Goal: Task Accomplishment & Management: Manage account settings

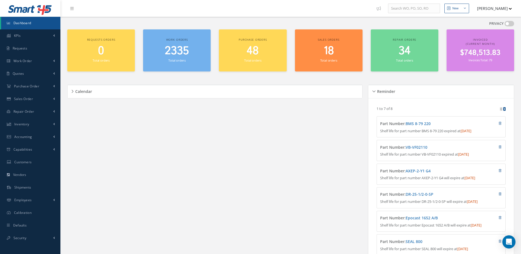
click at [172, 58] on div "2335 Total orders" at bounding box center [177, 53] width 62 height 19
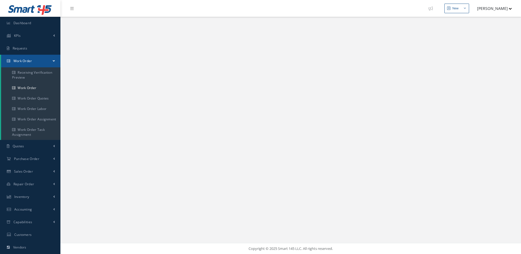
select select "25"
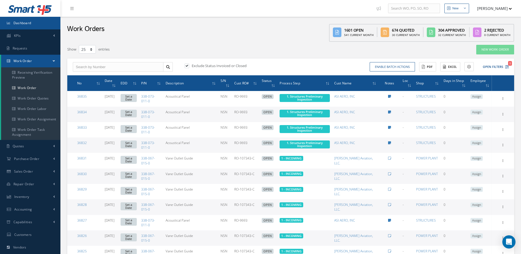
click at [40, 24] on link "Dashboard" at bounding box center [30, 23] width 60 height 13
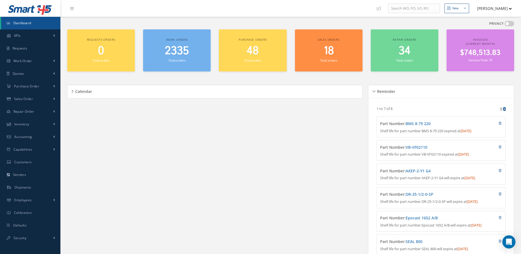
click at [170, 48] on span "2335" at bounding box center [177, 51] width 24 height 16
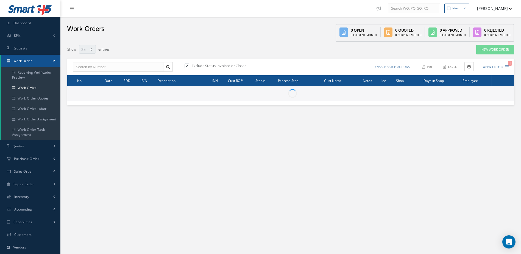
select select "25"
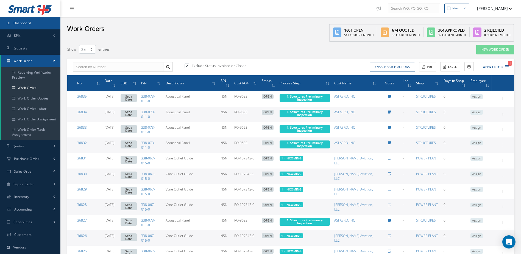
click at [46, 24] on link "Dashboard" at bounding box center [30, 23] width 60 height 13
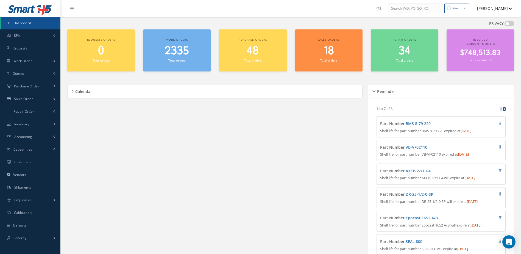
scroll to position [94, 0]
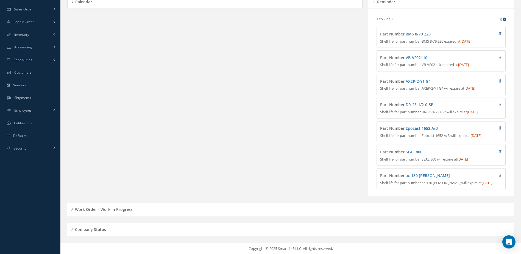
click at [130, 211] on h5 "Work Order - Work In Progress" at bounding box center [102, 208] width 59 height 7
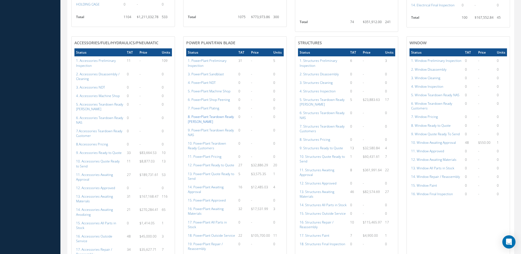
scroll to position [478, 0]
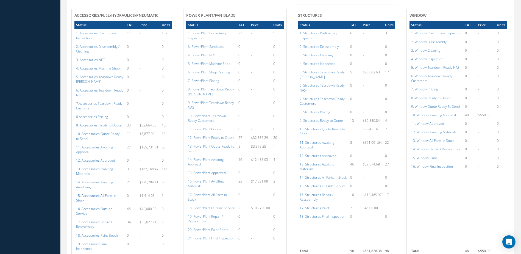
click at [94, 196] on a=115&excludeInternalCustomer=false&excludeInvoicedOrClosed=true&shop_id=14&filtersHidded"] "15. Accessories All Parts in Stock" at bounding box center [96, 197] width 40 height 9
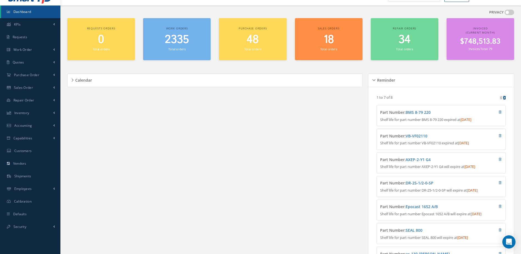
scroll to position [0, 0]
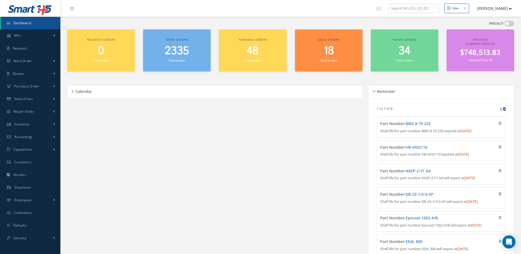
click at [170, 50] on span "2335" at bounding box center [177, 51] width 24 height 16
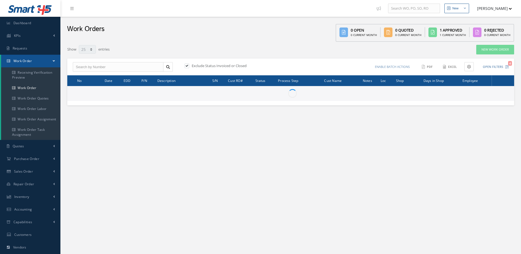
select select "25"
type input "All Work Request"
type input "All Work Performed"
type input "All Status"
type input "WO Part Status"
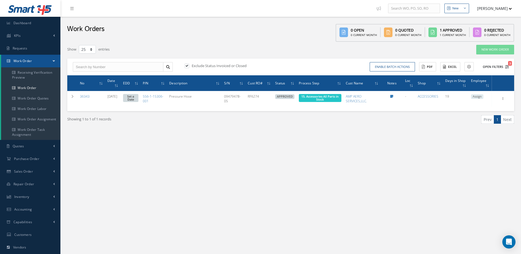
click at [491, 66] on button "Open Filters 3" at bounding box center [493, 66] width 31 height 9
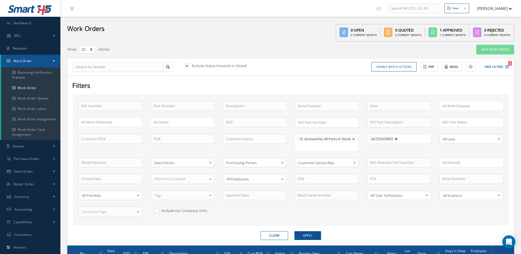
click at [397, 138] on link at bounding box center [396, 138] width 3 height 3
type input "All Shops"
click at [316, 240] on button "Apply" at bounding box center [307, 235] width 27 height 9
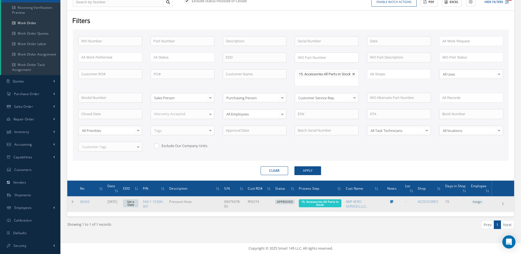
click at [333, 206] on span "Elapsed Time: 3h 37m Attached At: 09/23/2025 Attached By: Annia Camino 15. Acce…" at bounding box center [320, 203] width 42 height 8
click at [323, 202] on span "15. Accessories All Parts in Stock" at bounding box center [319, 202] width 37 height 7
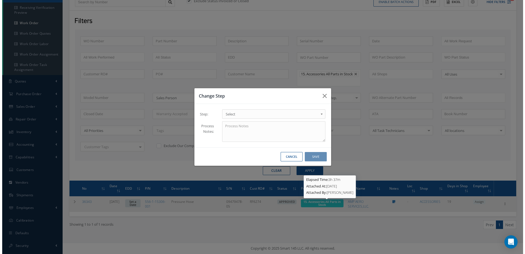
scroll to position [65, 0]
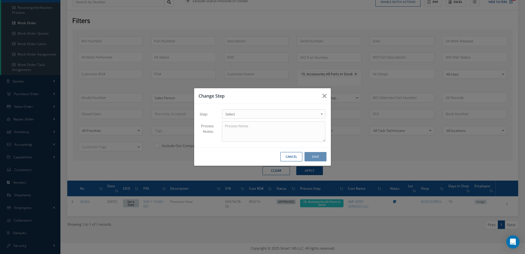
click at [258, 117] on span "Select" at bounding box center [271, 114] width 93 height 7
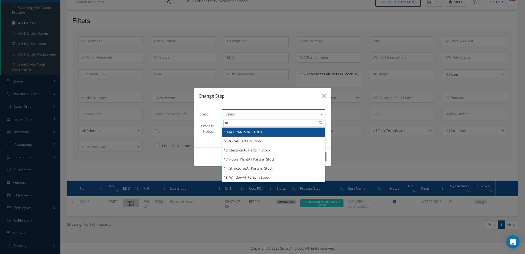
type input "a"
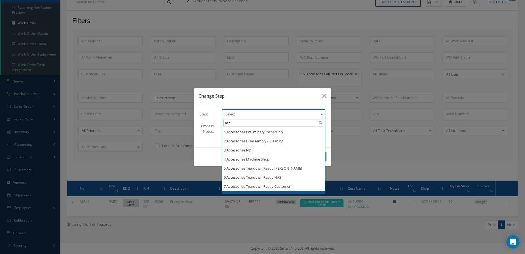
scroll to position [97, 0]
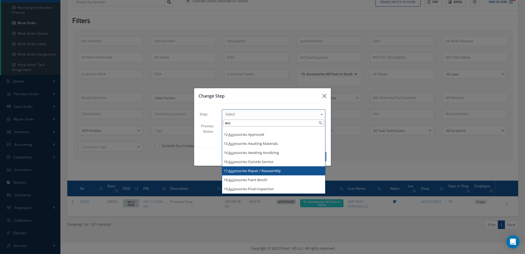
type input "acc"
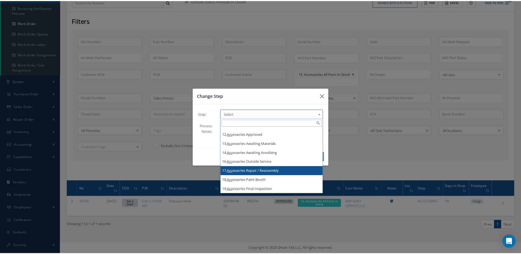
scroll to position [0, 0]
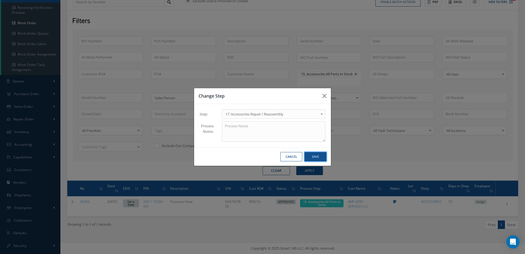
click at [318, 159] on button "Save" at bounding box center [316, 157] width 22 height 10
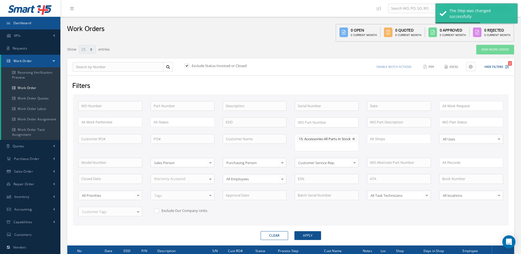
drag, startPoint x: 28, startPoint y: 21, endPoint x: 43, endPoint y: 21, distance: 14.8
click at [28, 21] on span "Dashboard" at bounding box center [22, 23] width 18 height 5
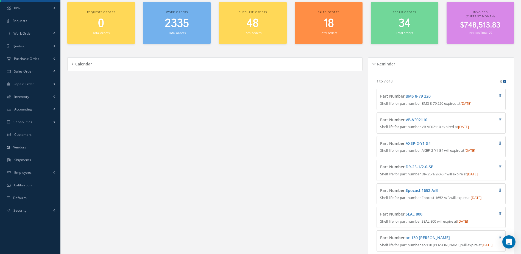
scroll to position [94, 0]
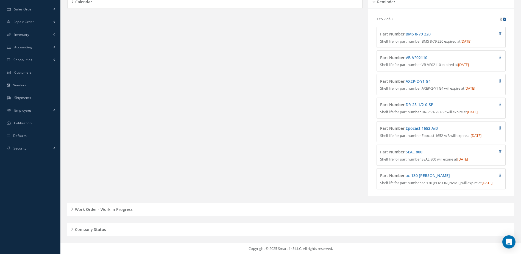
click at [109, 208] on h5 "Work Order - Work In Progress" at bounding box center [102, 208] width 59 height 7
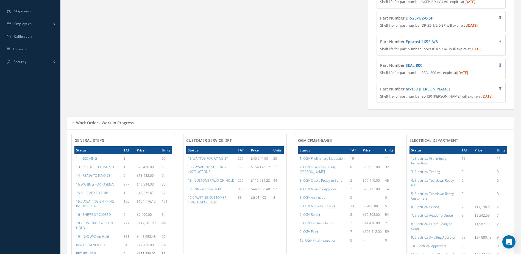
scroll to position [231, 0]
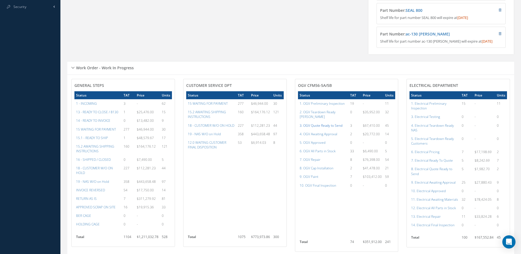
click at [322, 126] on a=76&excludeInternalCustomer=false&excludeInvoicedOrClosed=true&shop_id=15&filtersHidded"] "3. OGV Quote Ready to Send" at bounding box center [321, 125] width 43 height 5
click at [442, 210] on a=98&excludeInternalCustomer=false&excludeInvoicedOrClosed=true&shop_id=13&filtersHidded"] "12. Electrical All Parts in Stock" at bounding box center [433, 207] width 45 height 5
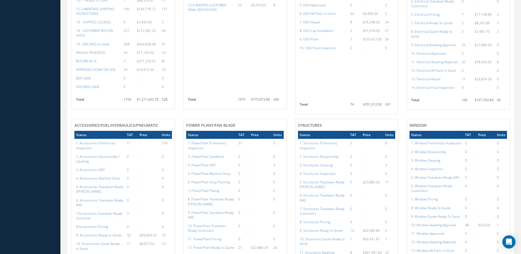
scroll to position [532, 0]
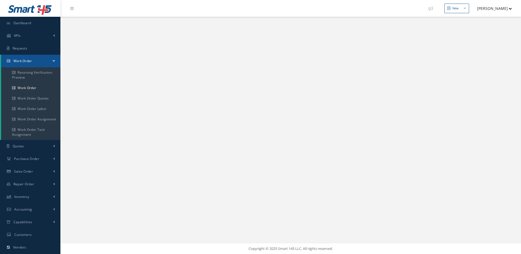
select select "25"
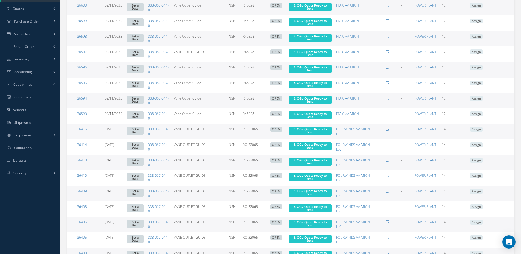
scroll to position [266, 0]
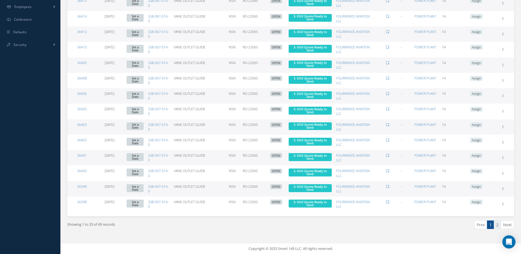
click at [496, 225] on link "2" at bounding box center [497, 224] width 7 height 9
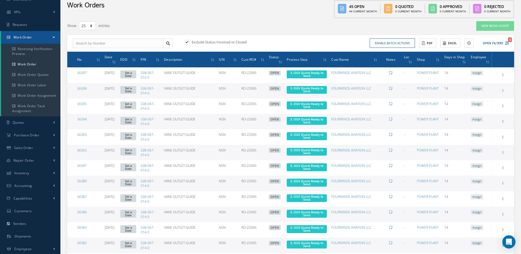
scroll to position [0, 0]
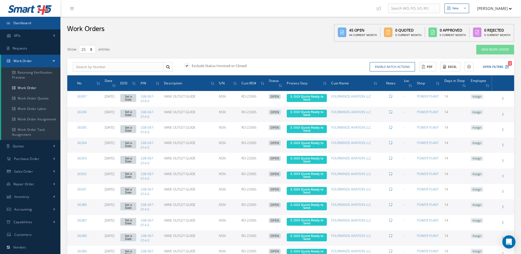
click at [47, 23] on link "Dashboard" at bounding box center [30, 23] width 60 height 13
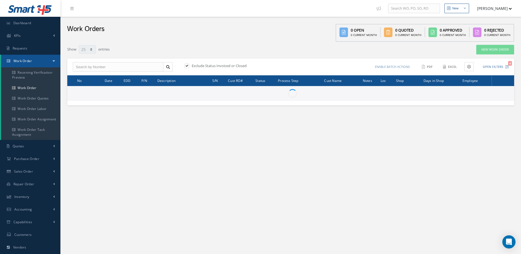
select select "25"
type input "All Work Request"
type input "All Work Performed"
type input "All Status"
type input "WO Part Status"
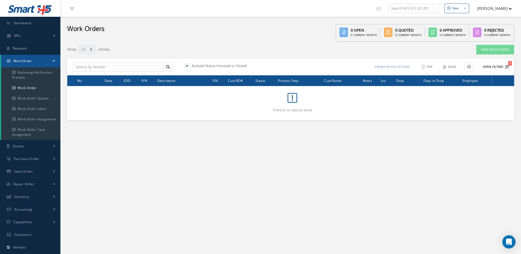
click at [495, 66] on button "Open Filters 3" at bounding box center [493, 66] width 31 height 9
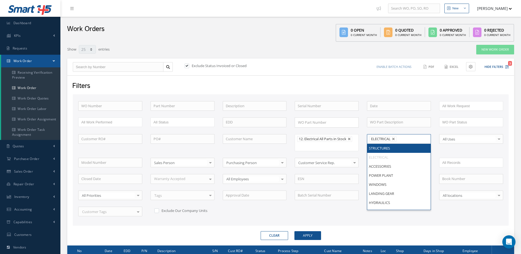
click at [391, 136] on li "ELECTRICAL" at bounding box center [382, 139] width 27 height 6
click at [394, 138] on link at bounding box center [393, 138] width 3 height 3
type input "All Shops"
click at [309, 234] on button "Apply" at bounding box center [307, 235] width 27 height 9
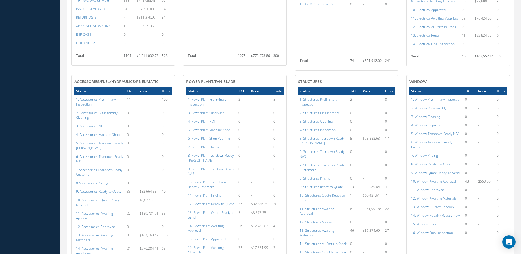
scroll to position [467, 0]
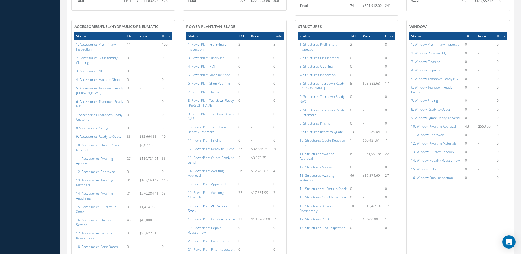
click at [227, 203] on a=136&excludeInternalCustomer=false&excludeInvoicedOrClosed=true&shop_id=15&filtersHidded"] "17. PowerPlant All Parts in Stock" at bounding box center [207, 207] width 39 height 9
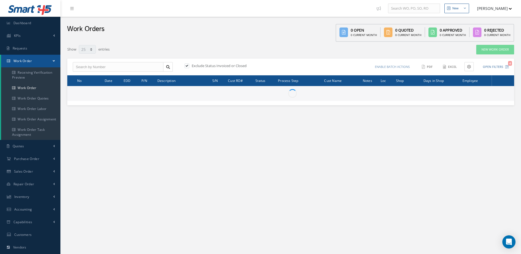
select select "25"
type input "All Work Request"
type input "All Work Performed"
type input "All Status"
type input "WO Part Status"
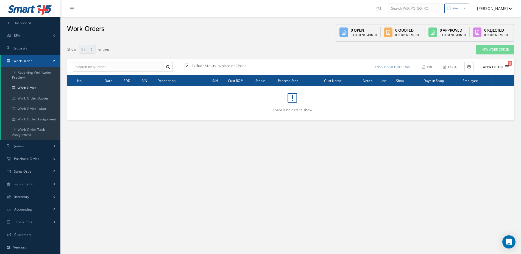
click at [495, 66] on button "Open Filters 3" at bounding box center [493, 66] width 31 height 9
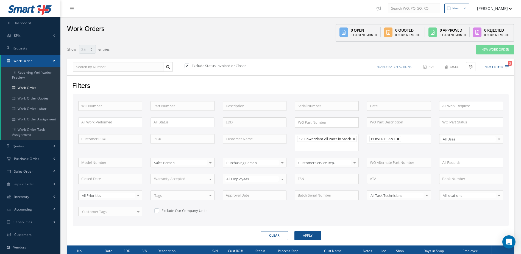
click at [397, 140] on link at bounding box center [398, 138] width 3 height 3
type input "All Shops"
click at [316, 237] on button "Apply" at bounding box center [307, 235] width 27 height 9
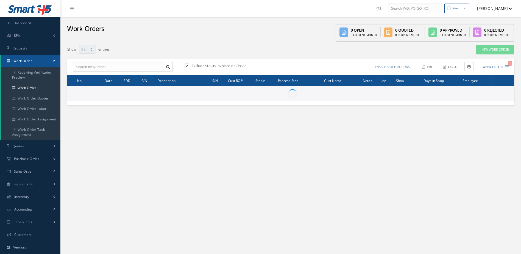
select select "25"
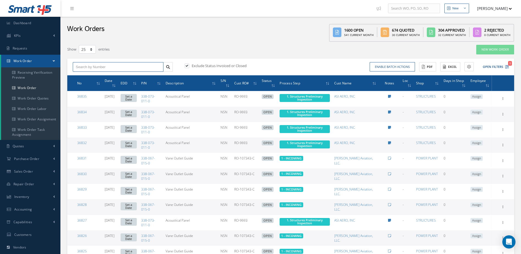
click at [113, 68] on input "text" at bounding box center [118, 67] width 91 height 10
type input "29176"
click at [191, 67] on label "Exclude Status Invoiced or Closed" at bounding box center [218, 65] width 56 height 5
click at [188, 67] on input "checkbox" at bounding box center [187, 66] width 4 height 4
checkbox input "false"
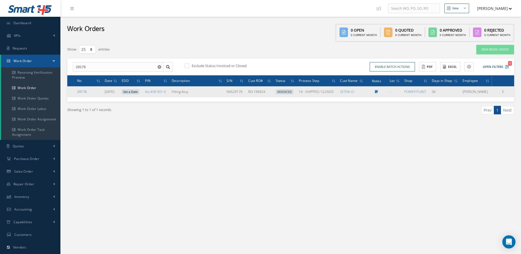
drag, startPoint x: 80, startPoint y: 91, endPoint x: 82, endPoint y: 96, distance: 4.6
click at [80, 91] on link "29176" at bounding box center [82, 91] width 10 height 5
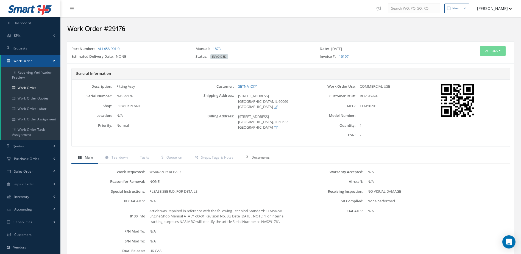
click at [261, 157] on span "Documents" at bounding box center [261, 157] width 18 height 5
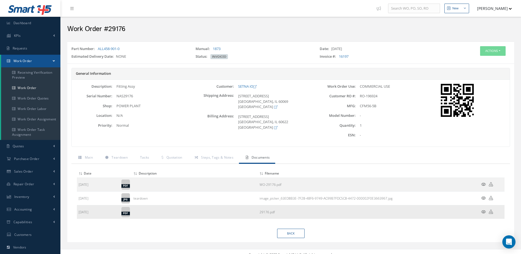
click at [482, 210] on icon at bounding box center [483, 212] width 5 height 4
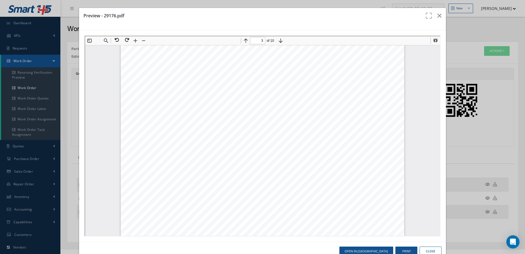
scroll to position [1071, 0]
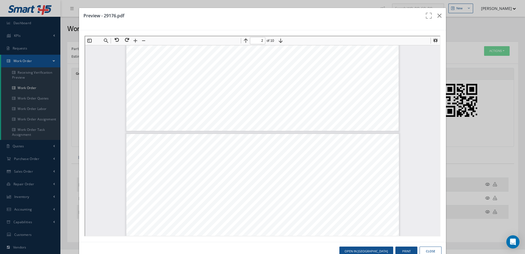
type input "1"
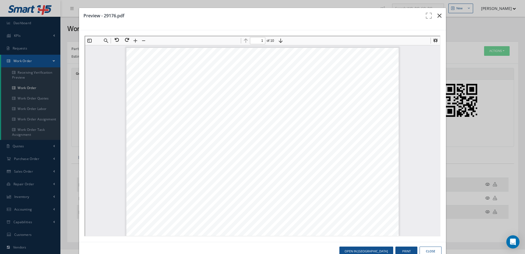
click at [440, 14] on button "button" at bounding box center [439, 15] width 13 height 15
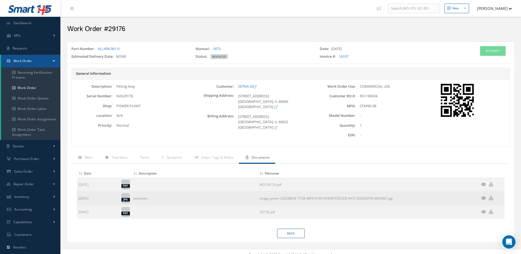
click at [481, 198] on icon at bounding box center [483, 198] width 5 height 4
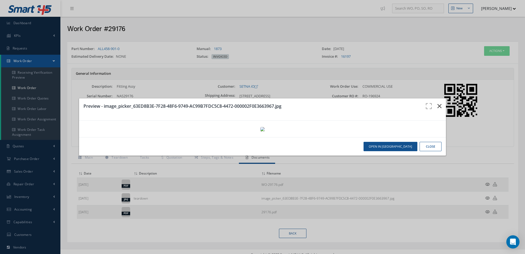
click at [437, 103] on icon "button" at bounding box center [439, 106] width 4 height 7
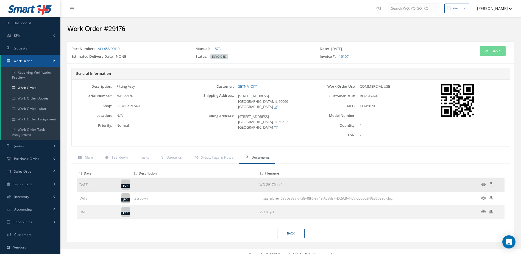
click at [484, 185] on icon at bounding box center [483, 184] width 5 height 4
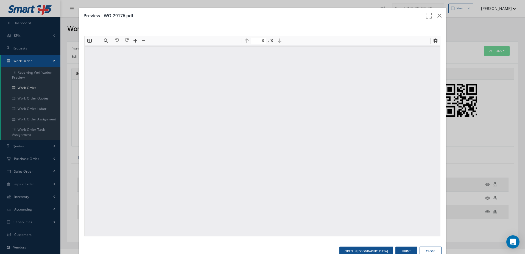
type input "11"
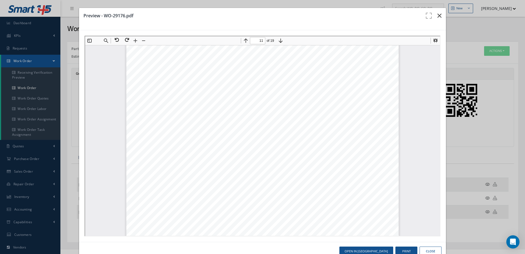
click at [438, 16] on button "button" at bounding box center [439, 15] width 13 height 15
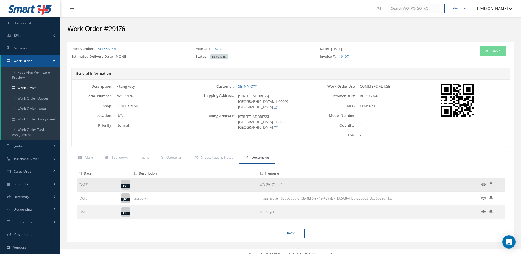
click at [484, 185] on icon at bounding box center [483, 184] width 5 height 4
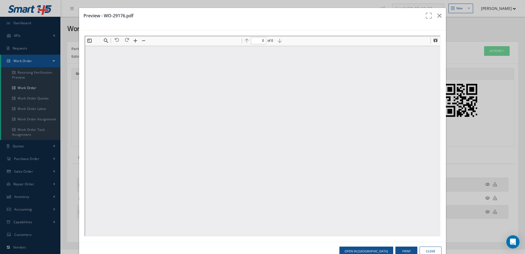
scroll to position [0, 0]
type input "11"
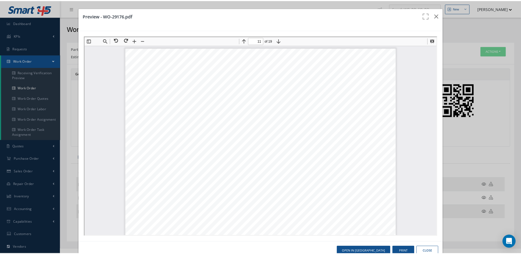
scroll to position [3982, 0]
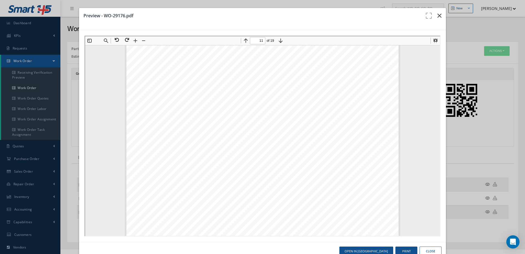
click at [437, 16] on icon "button" at bounding box center [439, 15] width 4 height 7
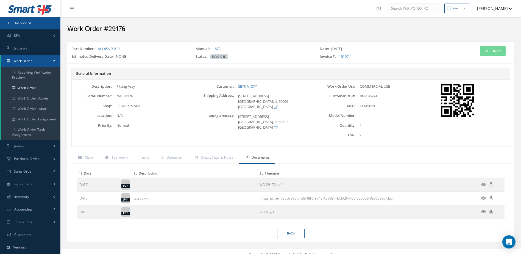
click at [19, 27] on link "Dashboard" at bounding box center [30, 23] width 60 height 13
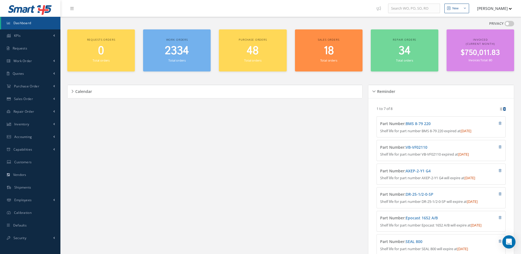
scroll to position [94, 0]
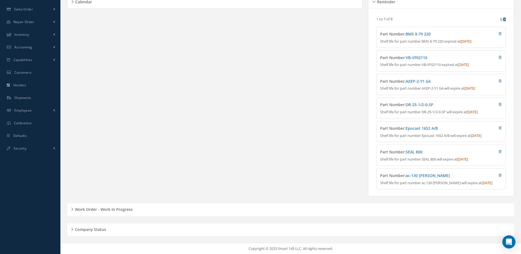
click at [117, 208] on h5 "Work Order - Work In Progress" at bounding box center [102, 208] width 59 height 7
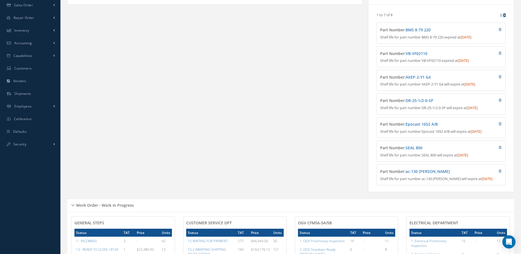
scroll to position [231, 0]
